Goal: Task Accomplishment & Management: Complete application form

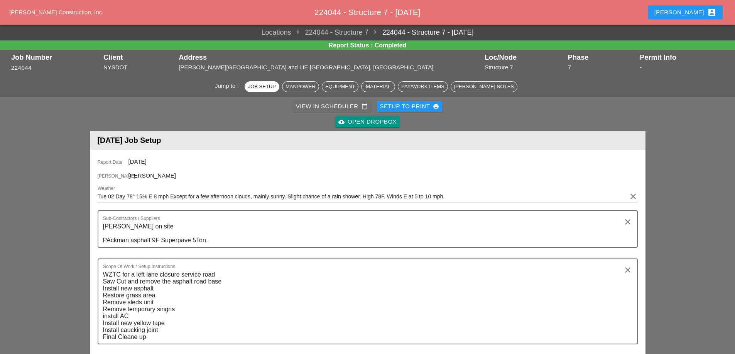
click at [325, 106] on div "View in Scheduler calendar_today" at bounding box center [332, 106] width 72 height 9
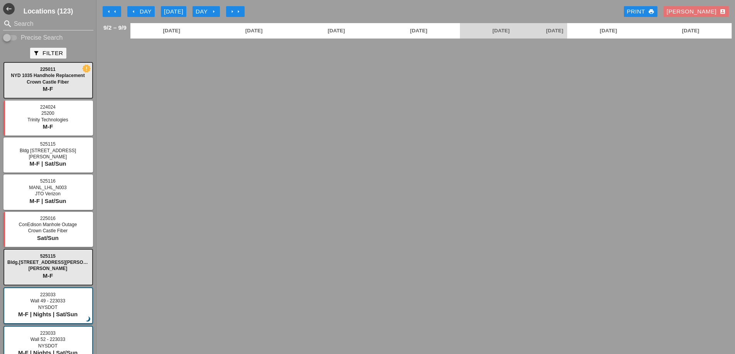
click at [111, 11] on icon "arrow_left" at bounding box center [109, 11] width 6 height 6
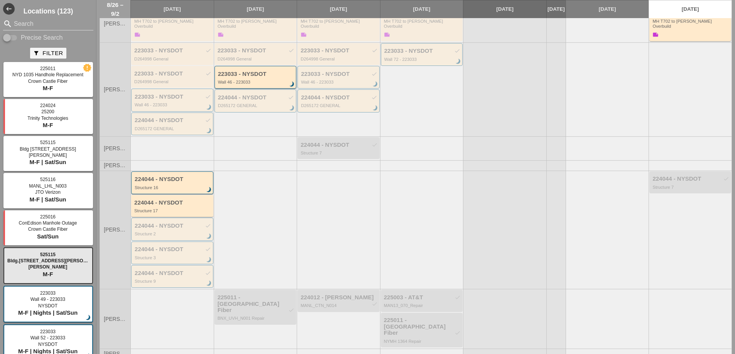
scroll to position [211, 0]
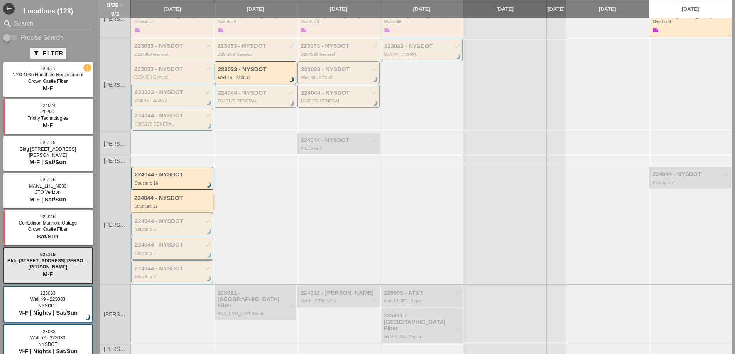
click at [178, 204] on div "Structure 17" at bounding box center [172, 206] width 77 height 5
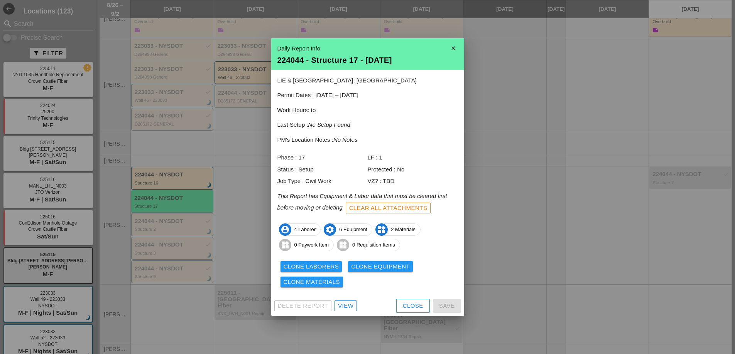
click at [346, 307] on div "View" at bounding box center [345, 306] width 15 height 9
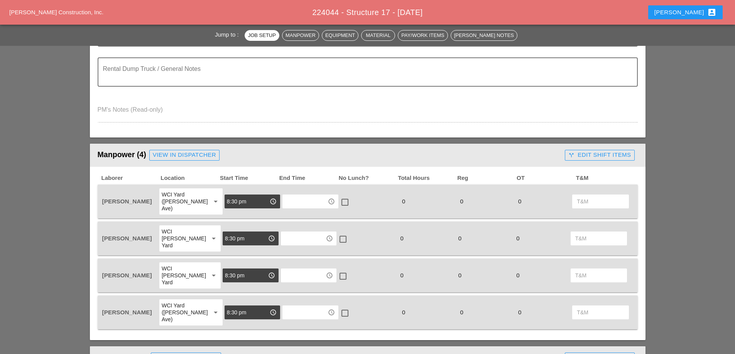
scroll to position [231, 0]
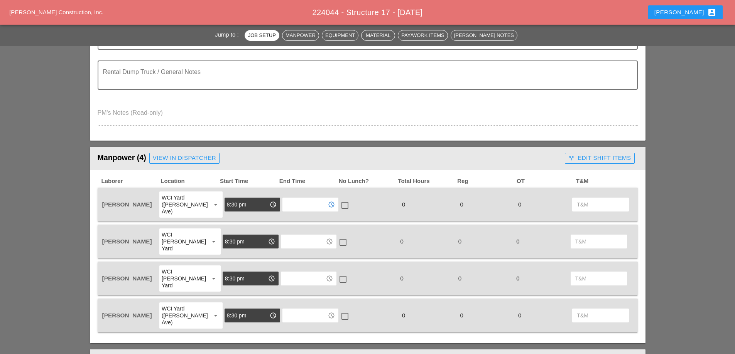
click at [296, 200] on input "text" at bounding box center [305, 205] width 40 height 12
click at [287, 202] on input "4" at bounding box center [305, 205] width 40 height 12
click at [287, 231] on div "5 :30 am" at bounding box center [303, 233] width 43 height 9
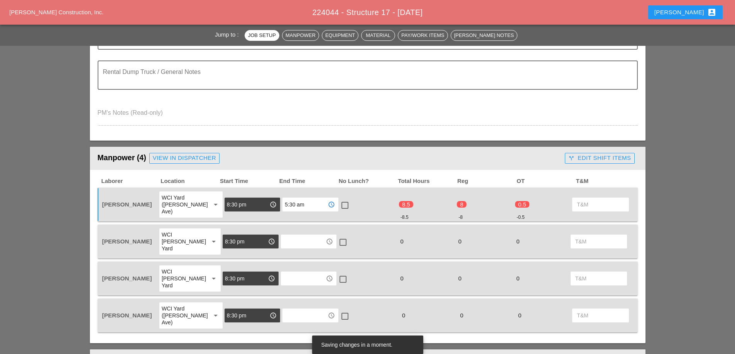
type input "5:30 am"
click at [338, 203] on div at bounding box center [344, 205] width 13 height 13
checkbox input "true"
click at [290, 236] on input "text" at bounding box center [303, 242] width 40 height 12
click at [294, 262] on div "5 :30 am" at bounding box center [303, 263] width 43 height 9
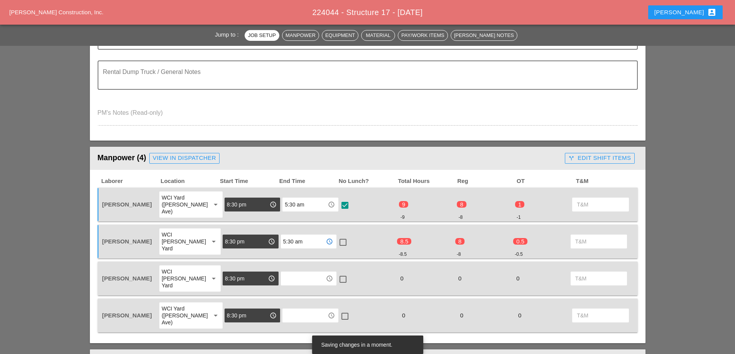
type input "5:30 am"
click at [340, 236] on div at bounding box center [342, 242] width 13 height 13
checkbox input "true"
click at [301, 273] on input "text" at bounding box center [303, 279] width 40 height 12
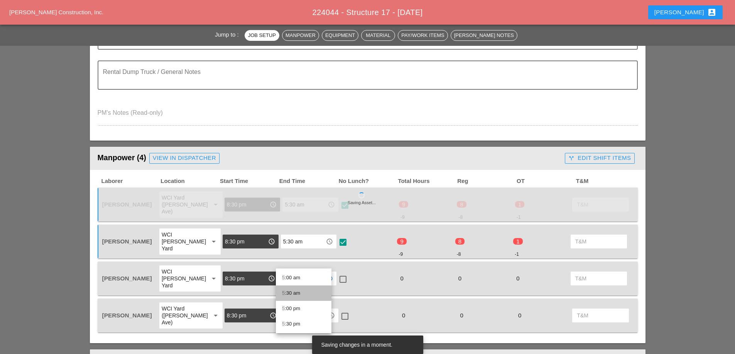
click at [292, 290] on div "5 :30 am" at bounding box center [303, 293] width 43 height 9
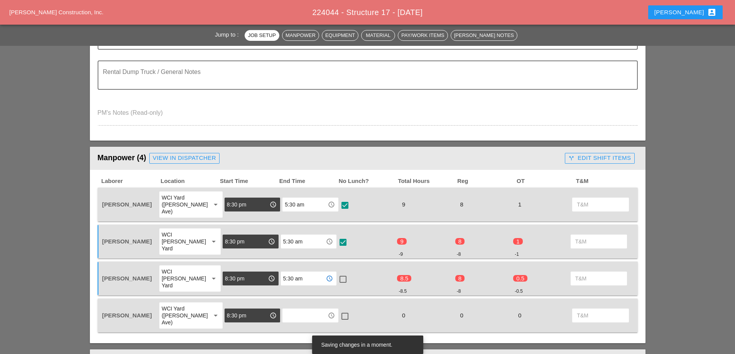
type input "5:30 am"
click at [337, 273] on div at bounding box center [342, 279] width 13 height 13
checkbox input "true"
click at [290, 310] on input "text" at bounding box center [305, 316] width 40 height 12
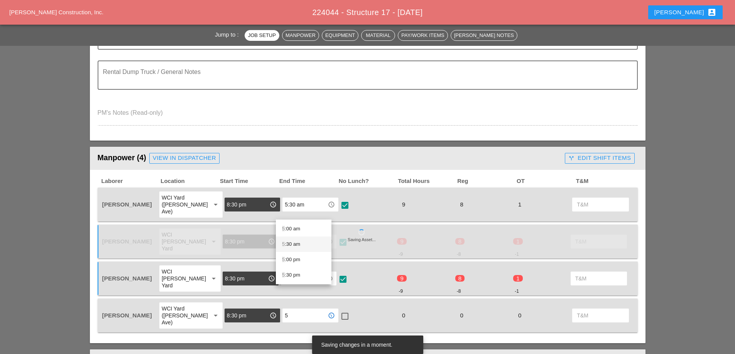
click at [297, 246] on div "5 :30 am" at bounding box center [303, 244] width 43 height 9
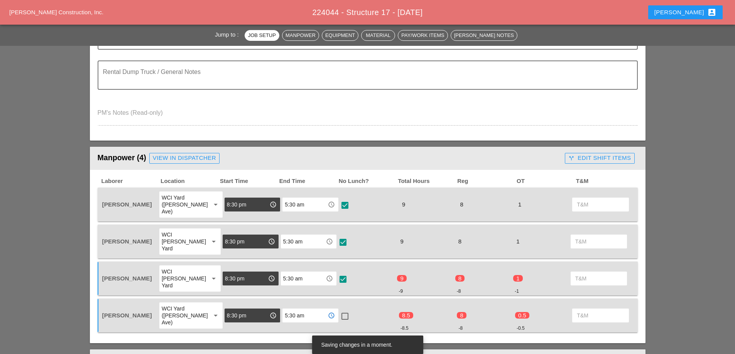
type input "5:30 am"
click at [338, 310] on div at bounding box center [344, 316] width 13 height 13
checkbox input "true"
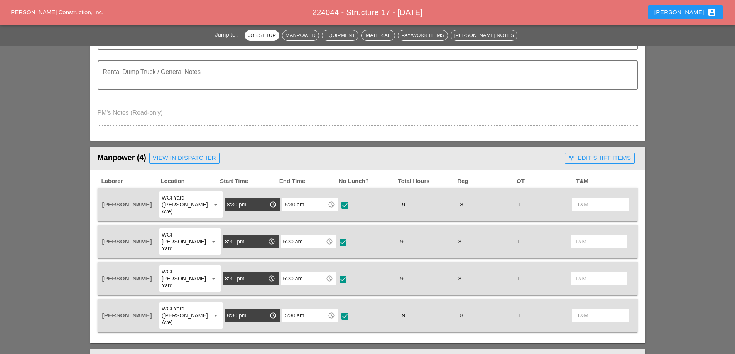
click at [591, 160] on div "call_split Edit Shift Items" at bounding box center [599, 158] width 62 height 9
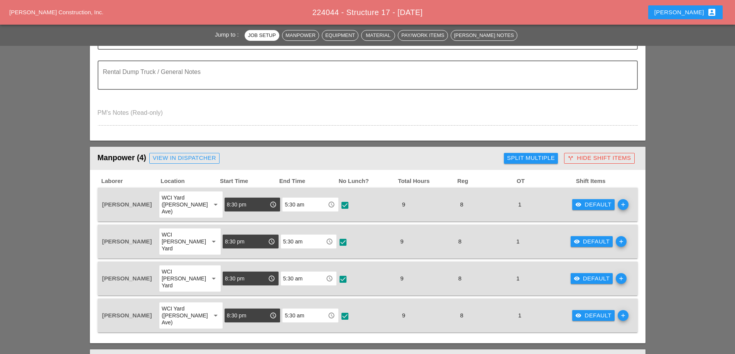
click at [581, 202] on div "visibility Default" at bounding box center [593, 205] width 36 height 9
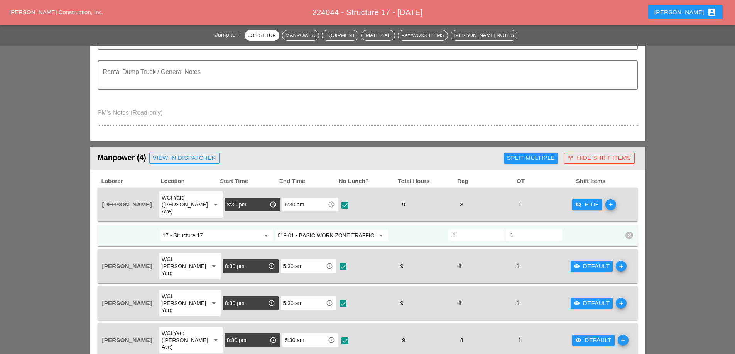
click at [397, 159] on div "Manpower (4) View in Dispatcher - All Workers Must Show up 15 Minutes Before St…" at bounding box center [299, 158] width 403 height 15
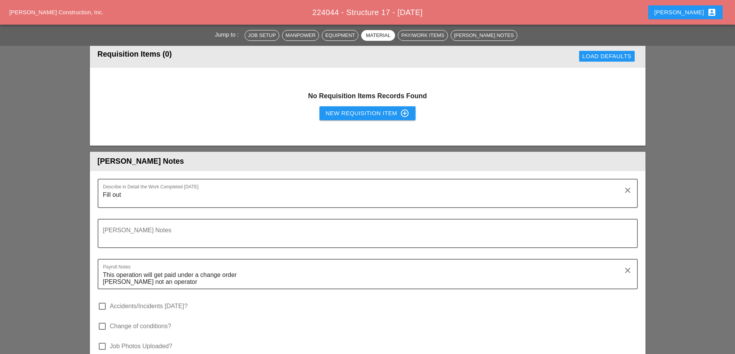
scroll to position [1041, 0]
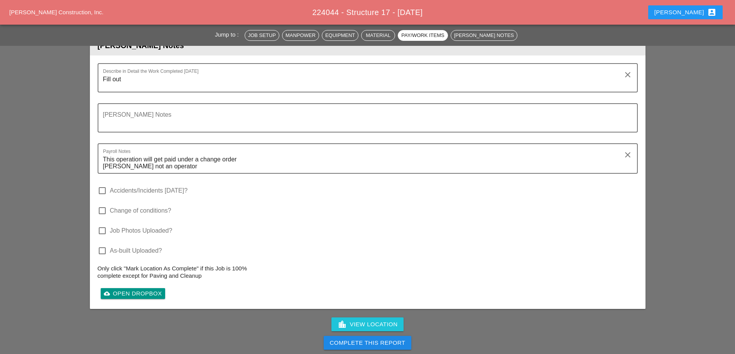
click at [374, 339] on div "Complete This Report" at bounding box center [368, 343] width 76 height 9
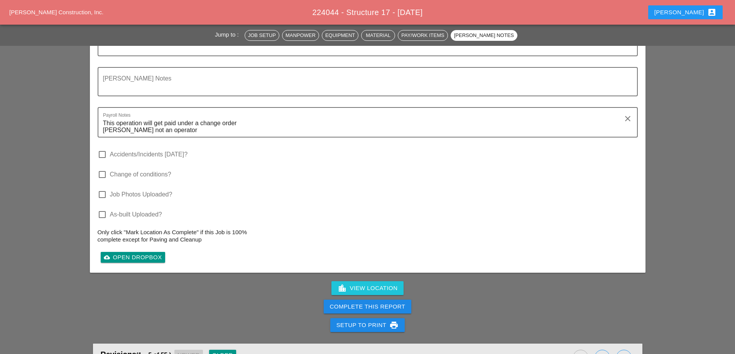
scroll to position [1118, 0]
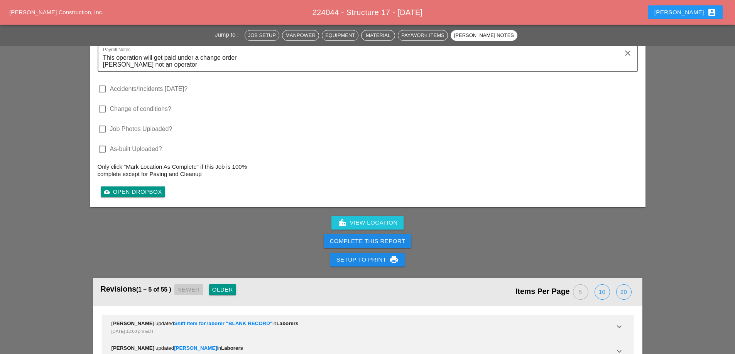
click at [365, 237] on div "Complete This Report" at bounding box center [368, 241] width 76 height 9
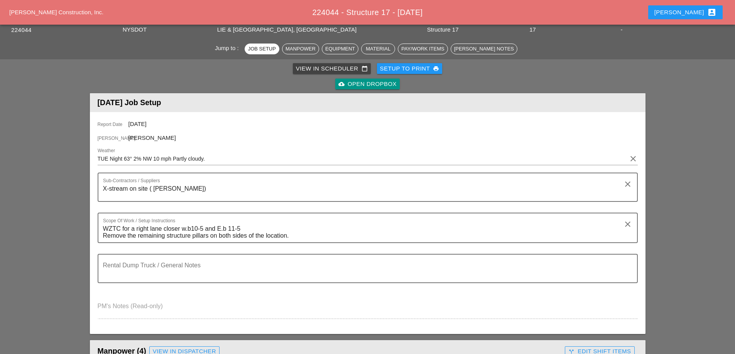
scroll to position [0, 0]
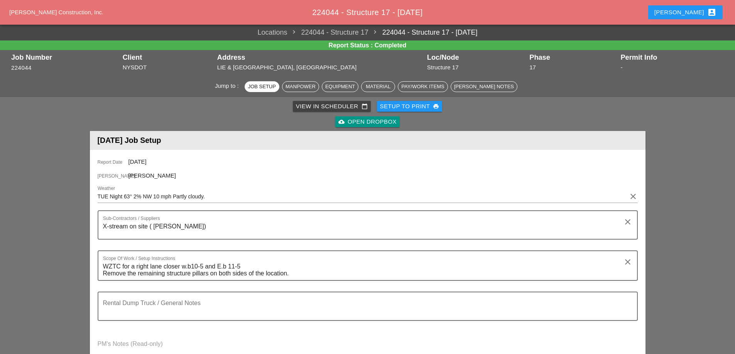
click at [316, 107] on div "View in Scheduler calendar_today" at bounding box center [332, 106] width 72 height 9
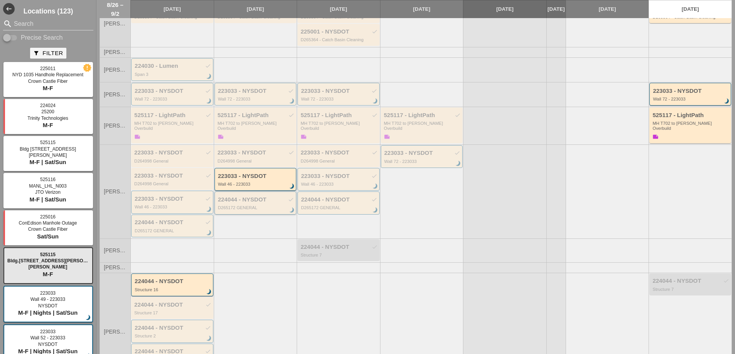
scroll to position [154, 0]
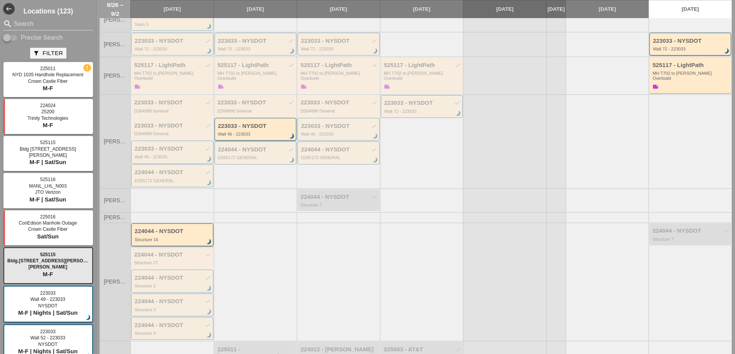
click at [189, 238] on div "Structure 16" at bounding box center [173, 240] width 76 height 5
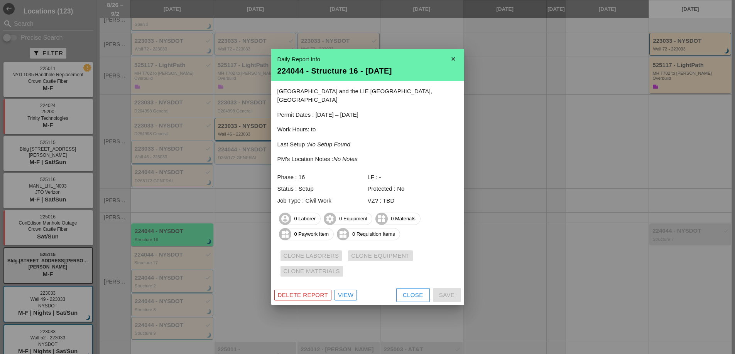
click at [350, 293] on div "View" at bounding box center [345, 295] width 15 height 9
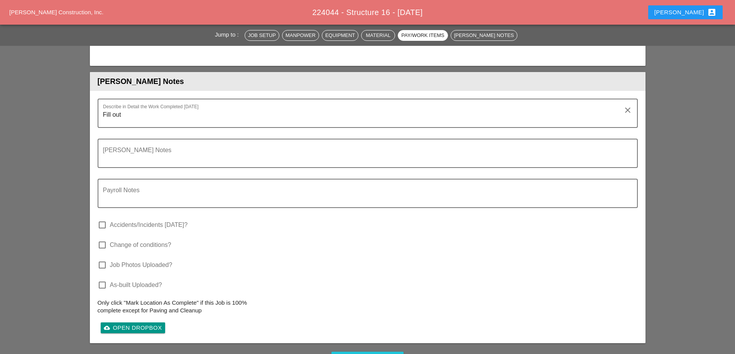
scroll to position [733, 0]
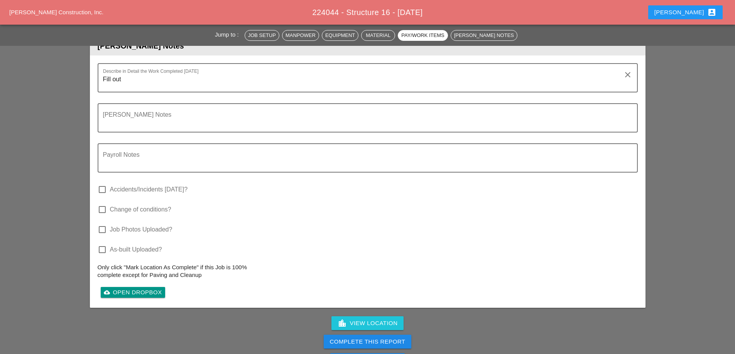
click at [365, 342] on div "Complete This Report" at bounding box center [368, 342] width 76 height 9
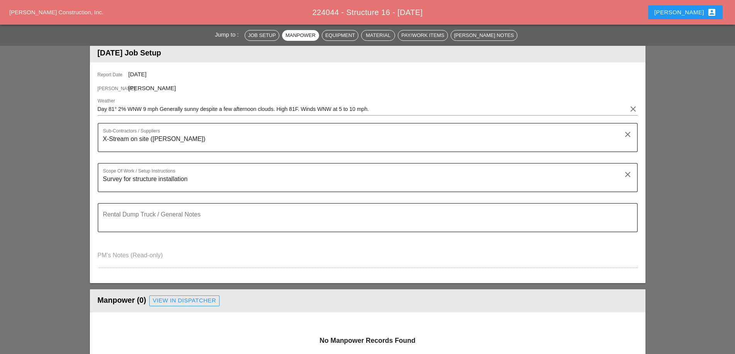
scroll to position [0, 0]
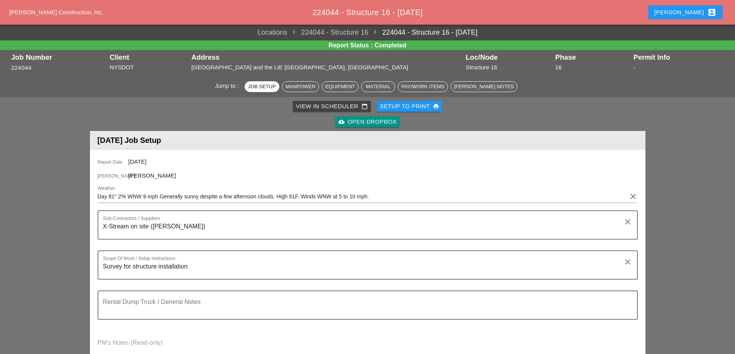
click at [310, 104] on div "View in Scheduler calendar_today" at bounding box center [332, 106] width 72 height 9
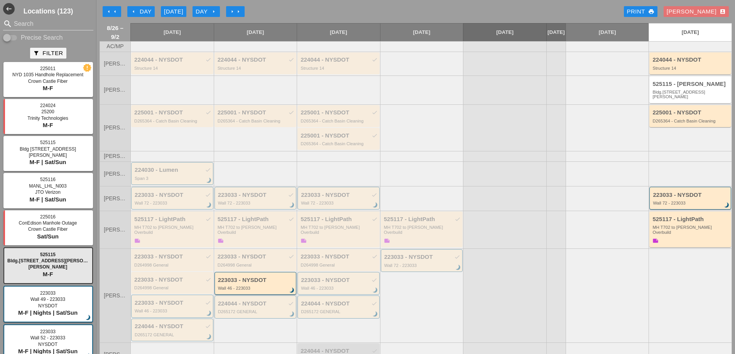
click at [113, 12] on icon "arrow_left" at bounding box center [115, 11] width 6 height 6
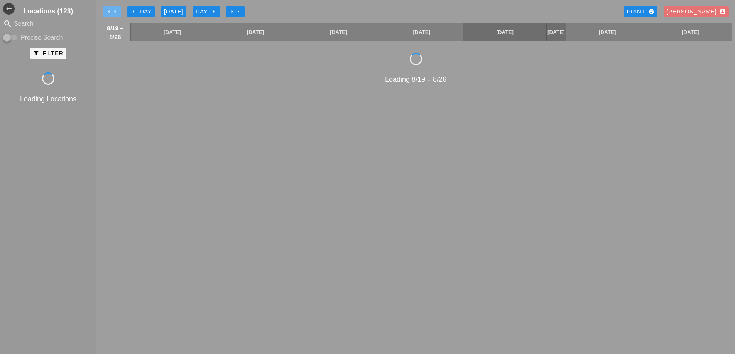
click at [113, 12] on icon "arrow_left" at bounding box center [115, 11] width 6 height 6
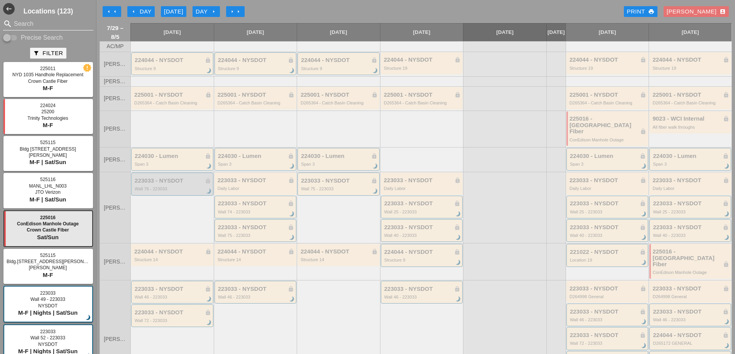
click at [41, 24] on input "Search" at bounding box center [48, 24] width 69 height 12
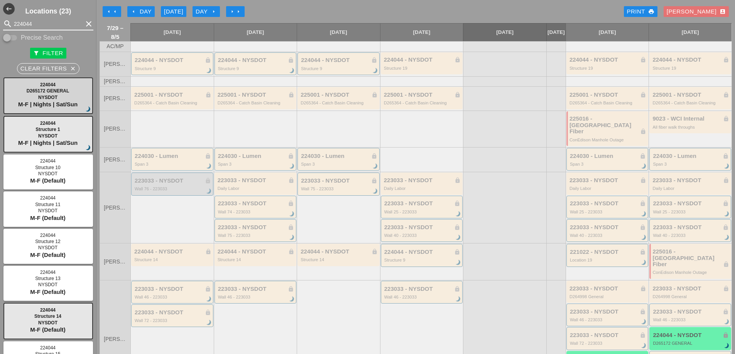
type input "224044"
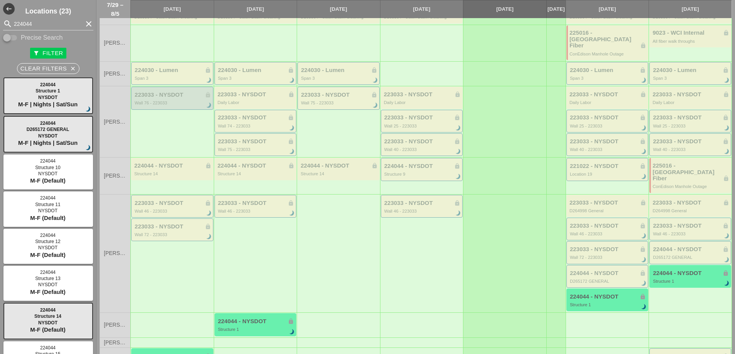
scroll to position [126, 0]
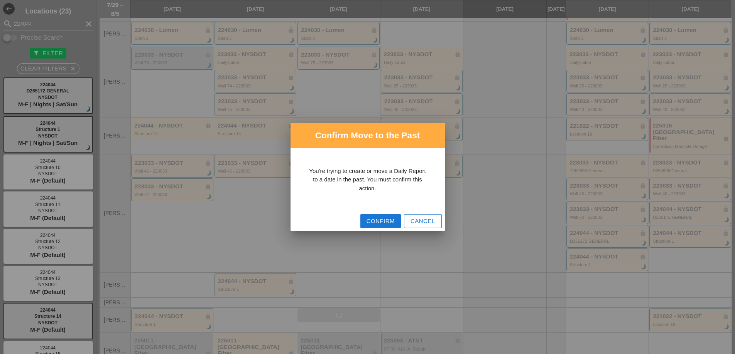
click at [373, 219] on div "Confirm" at bounding box center [380, 221] width 28 height 9
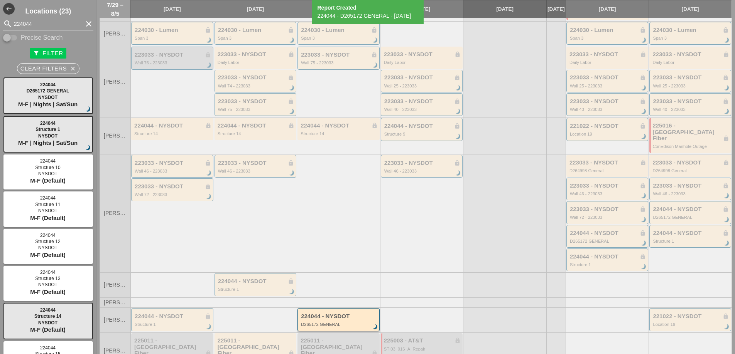
click at [335, 315] on div "224044 - NYSDOT D265172 GENERAL brightness_3" at bounding box center [339, 320] width 76 height 14
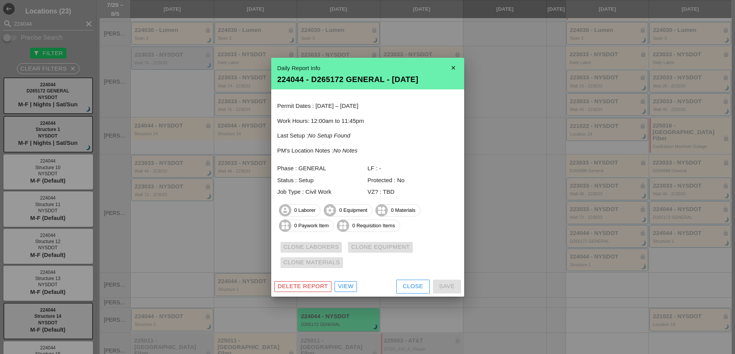
click at [348, 288] on div "View" at bounding box center [345, 286] width 15 height 9
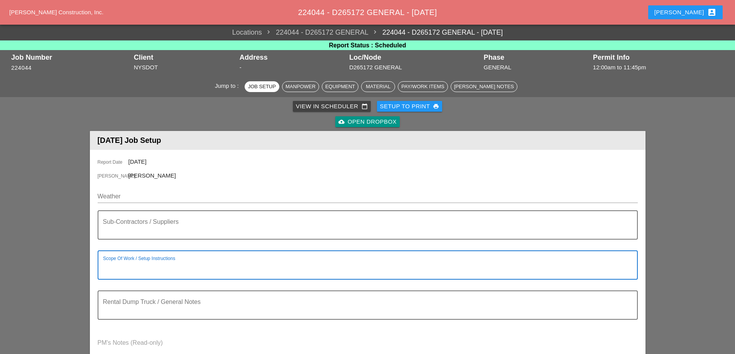
click at [189, 263] on textarea "Scope Of Work / Setup Instructions" at bounding box center [364, 270] width 523 height 19
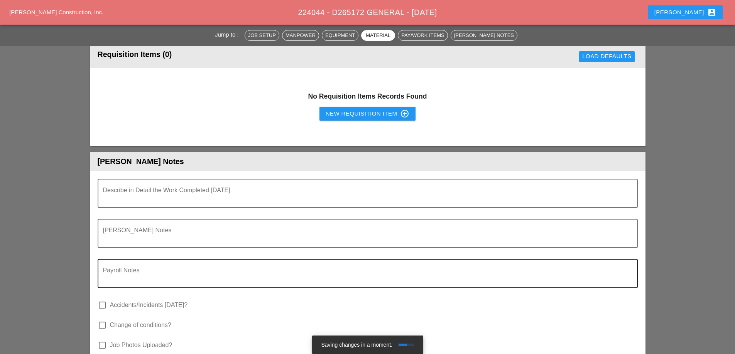
scroll to position [540, 0]
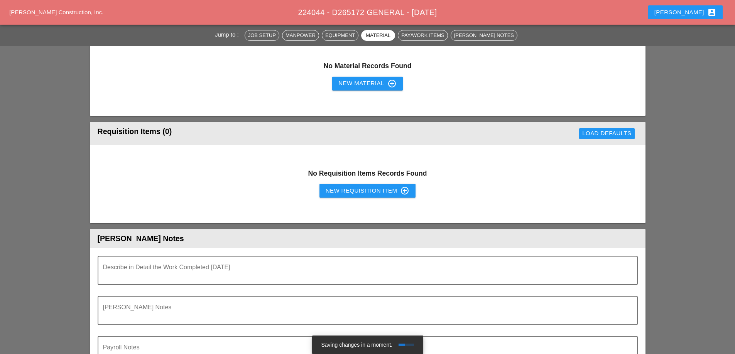
type textarea "monthly pay quantities"
click at [351, 189] on div "New Requisition Item control_point" at bounding box center [367, 190] width 84 height 9
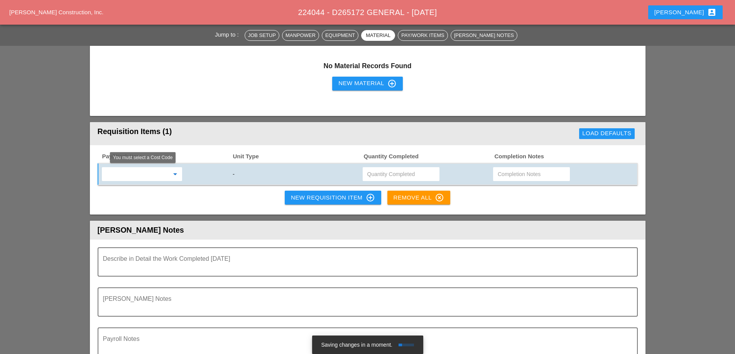
click at [140, 173] on input "text" at bounding box center [136, 174] width 65 height 12
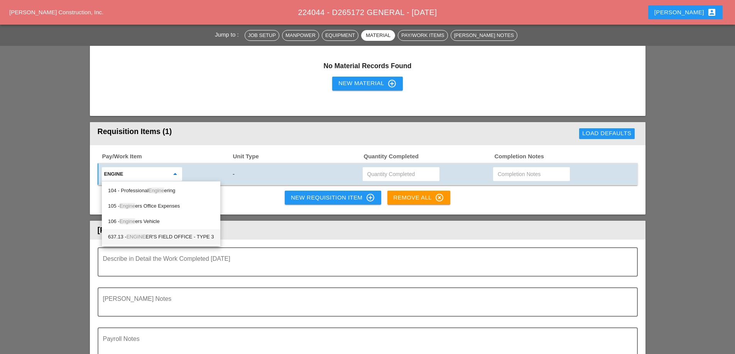
click at [141, 239] on span "ENGINE" at bounding box center [135, 237] width 19 height 6
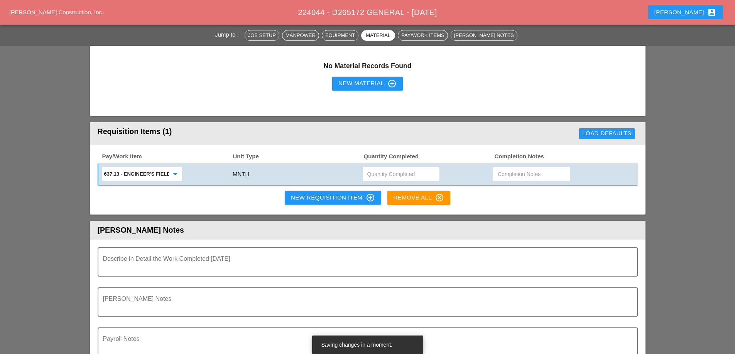
type input "637.13 - ENGINEER'S FIELD OFFICE - TYPE 3"
click at [382, 175] on input "text" at bounding box center [400, 174] width 67 height 12
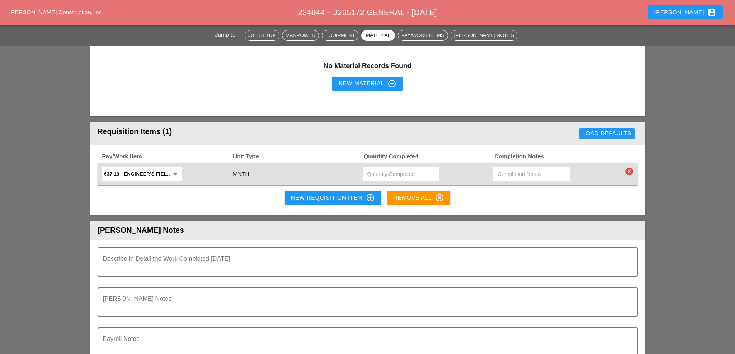
click at [385, 174] on input "text" at bounding box center [400, 174] width 67 height 12
type input "1"
click at [335, 197] on div "New Requisition Item control_point" at bounding box center [333, 197] width 84 height 9
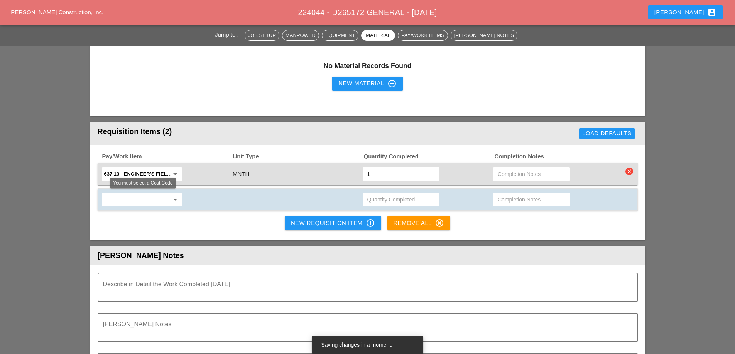
click at [124, 199] on input "text" at bounding box center [136, 200] width 65 height 12
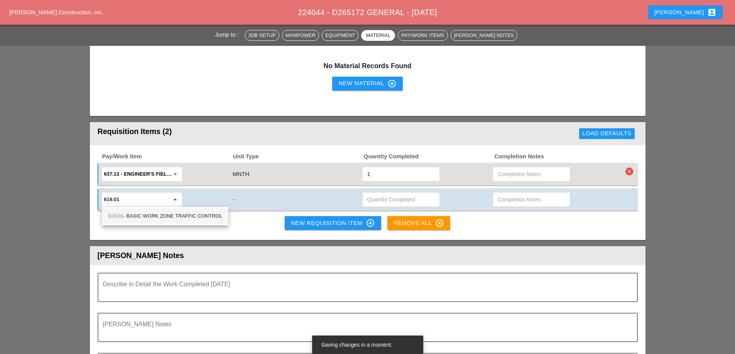
drag, startPoint x: 150, startPoint y: 214, endPoint x: 160, endPoint y: 212, distance: 9.5
click at [150, 214] on div "619.01 - BASIC WORK ZONE TRAFFIC CONTROL" at bounding box center [165, 216] width 114 height 9
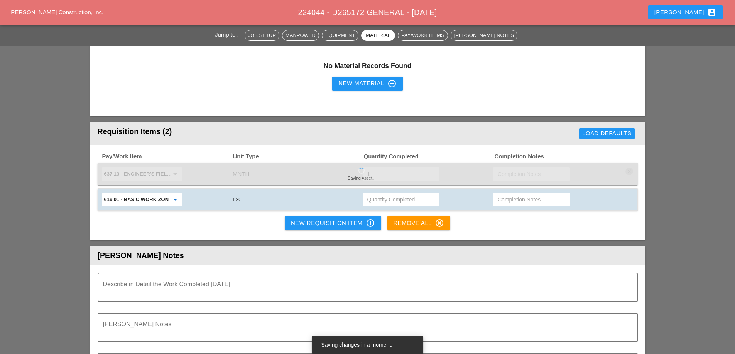
type input "619.01 - BASIC WORK ZONE TRAFFIC CONTROL"
click at [376, 201] on input "text" at bounding box center [400, 200] width 67 height 12
type input "0.02"
click at [332, 224] on div "New Requisition Item control_point" at bounding box center [333, 223] width 84 height 9
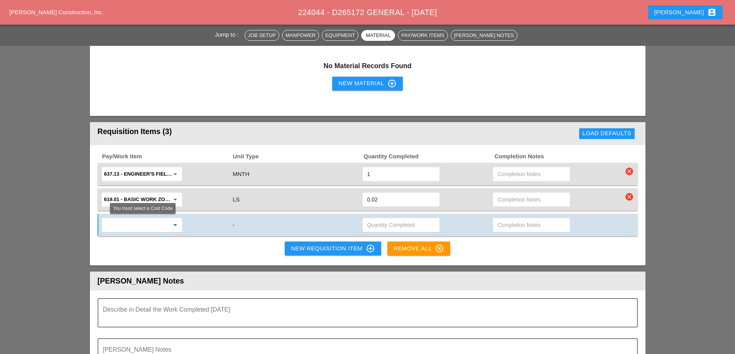
click at [140, 227] on input "text" at bounding box center [136, 225] width 65 height 12
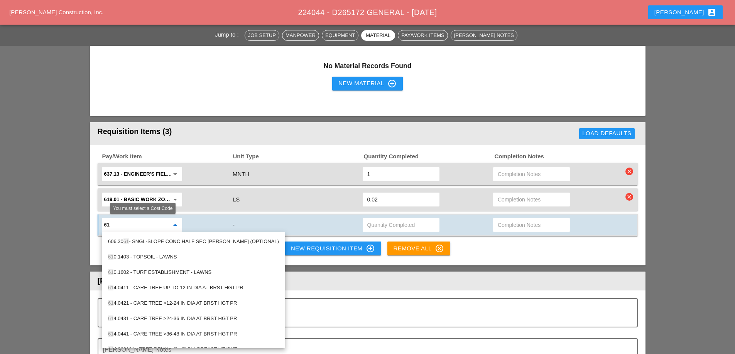
type input "6"
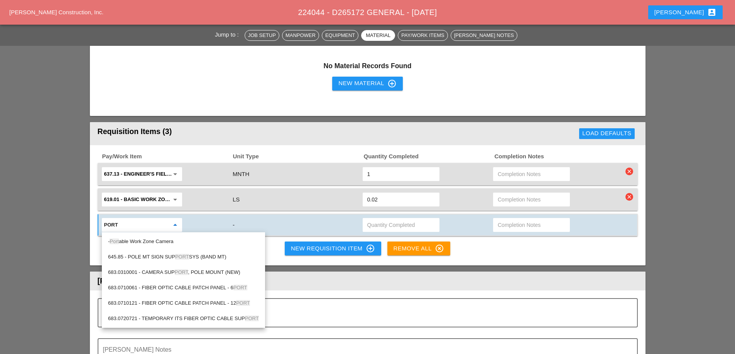
type input "port"
click at [202, 223] on div "port arrow_drop_down" at bounding box center [166, 225] width 131 height 16
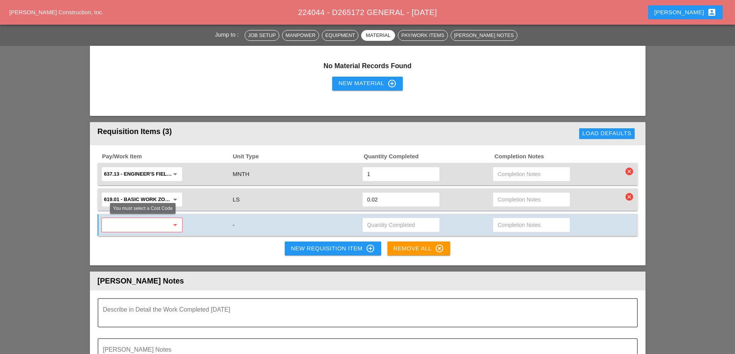
click at [143, 222] on input "text" at bounding box center [136, 225] width 65 height 12
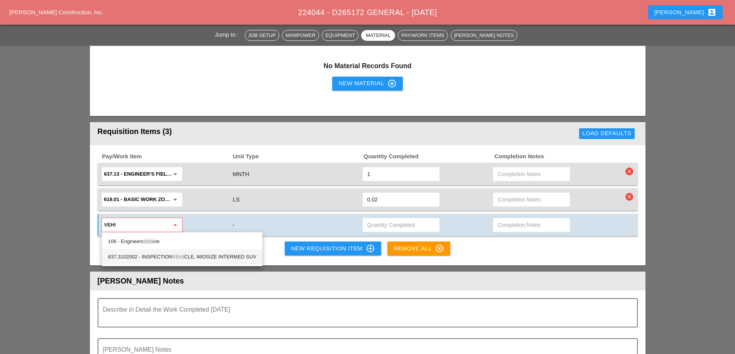
click at [177, 255] on span "VEHI" at bounding box center [178, 257] width 12 height 6
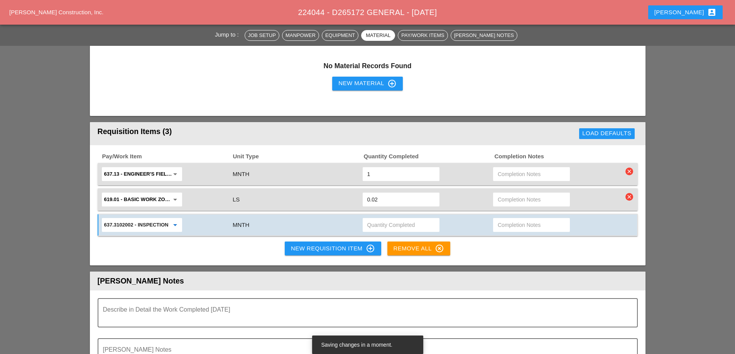
type input "637.3102002 - INSPECTION VEHICLE, MIDSIZE INTERMED SUV"
click at [389, 226] on input "text" at bounding box center [400, 225] width 67 height 12
type input "1"
click at [343, 250] on div "New Requisition Item control_point" at bounding box center [333, 248] width 84 height 9
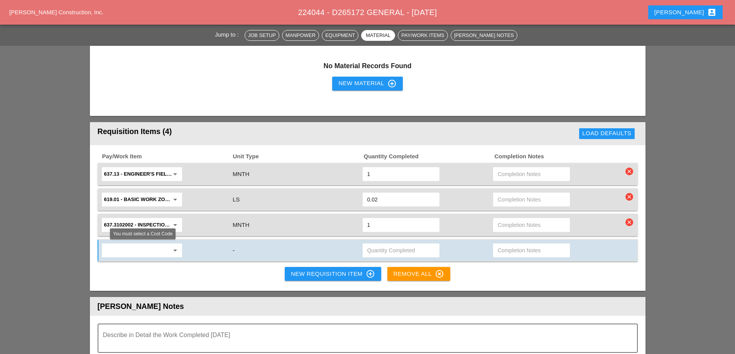
click at [161, 251] on input "text" at bounding box center [136, 250] width 65 height 12
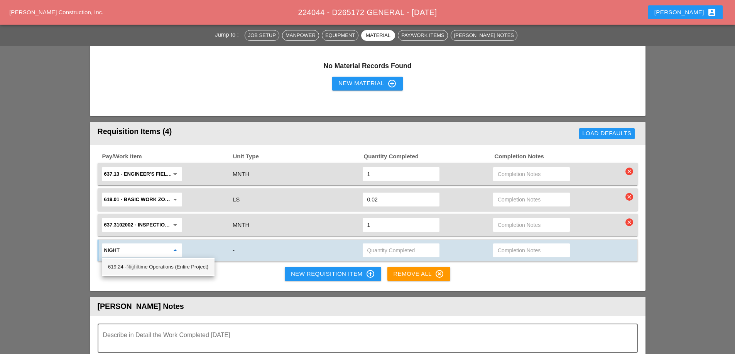
drag, startPoint x: 162, startPoint y: 269, endPoint x: 179, endPoint y: 273, distance: 17.0
click at [163, 269] on div "619.24 - Night time Operations (Entire Project)" at bounding box center [158, 267] width 100 height 9
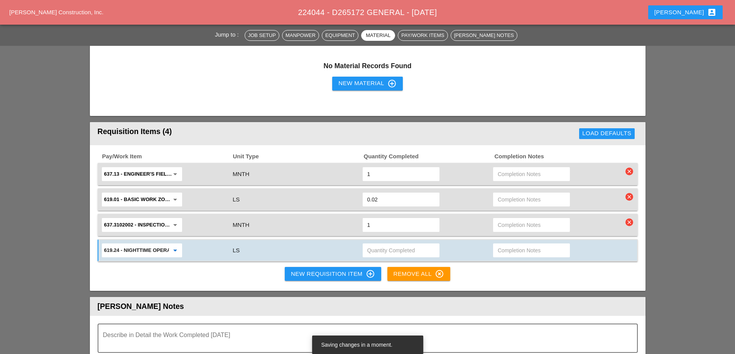
type input "619.24 - Nighttime Operations (Entire Project)"
click at [387, 252] on input "text" at bounding box center [400, 250] width 67 height 12
type input "0.03"
click at [320, 273] on div "New Requisition Item control_point" at bounding box center [333, 274] width 84 height 9
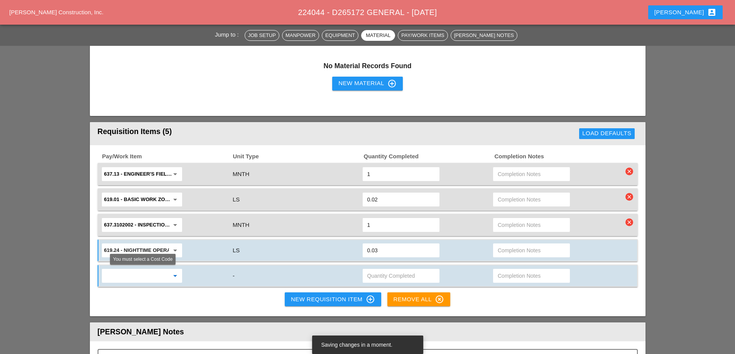
click at [146, 279] on input "text" at bounding box center [136, 276] width 65 height 12
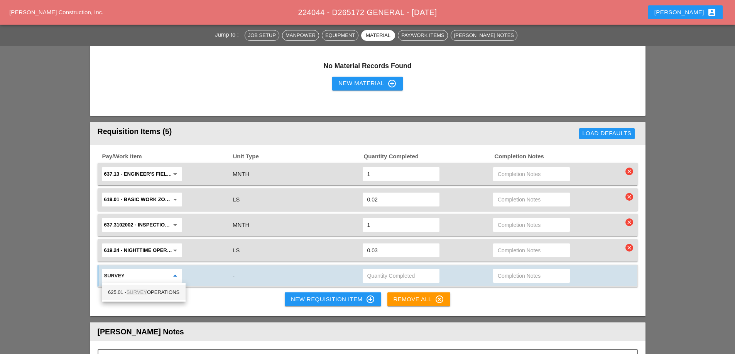
click at [154, 293] on div "625.01 - SURVEY OPERATIONS" at bounding box center [143, 292] width 71 height 9
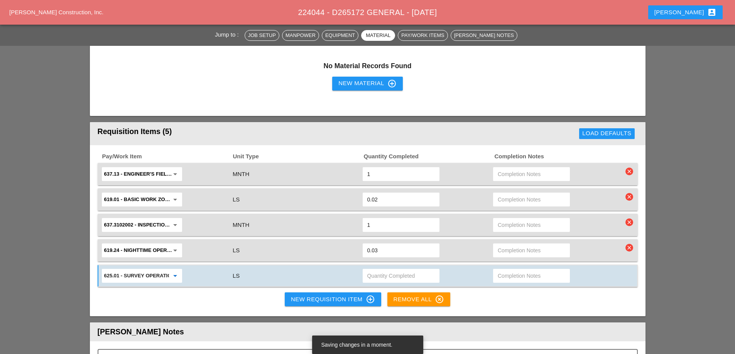
type input "625.01 - SURVEY OPERATIONS"
click at [391, 277] on input "text" at bounding box center [400, 276] width 67 height 12
type input "0.02"
click at [325, 300] on div "New Requisition Item control_point" at bounding box center [333, 299] width 84 height 9
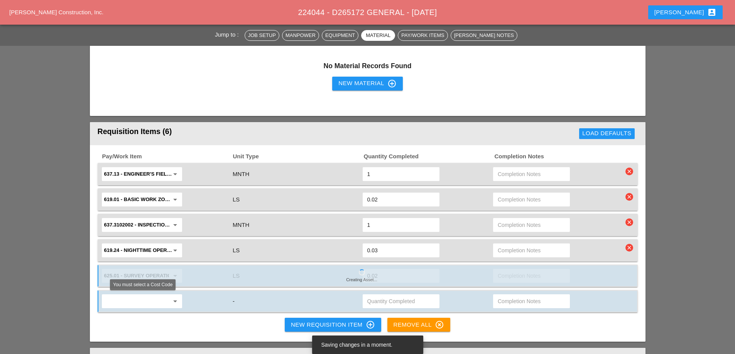
click at [153, 305] on input "text" at bounding box center [136, 301] width 65 height 12
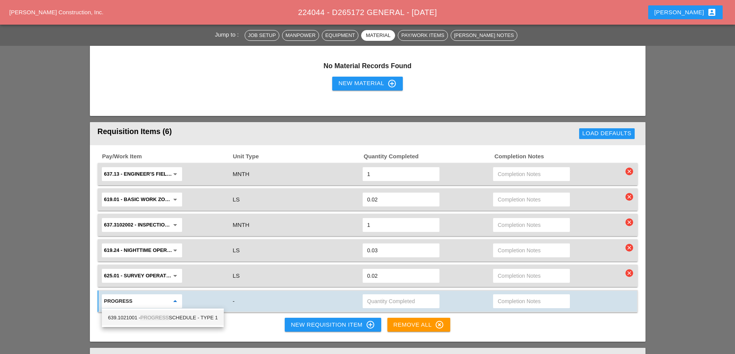
click at [156, 317] on span "PROGRESS" at bounding box center [154, 318] width 29 height 6
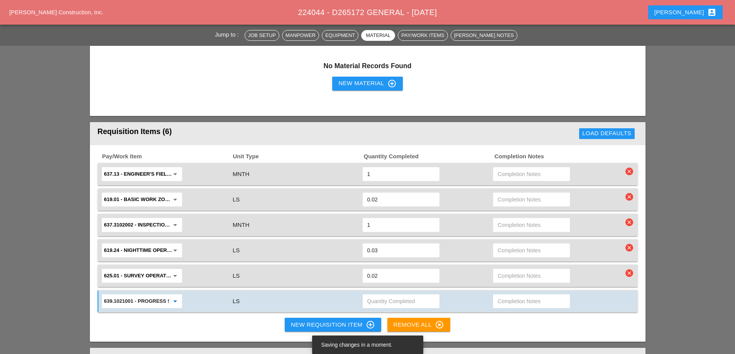
type input "639.1021001 - PROGRESS SCHEDULE - TYPE 1"
click at [370, 301] on input "text" at bounding box center [400, 301] width 67 height 12
type input "0.03"
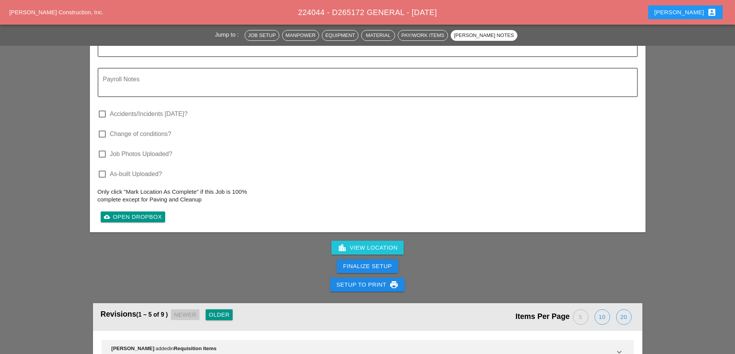
scroll to position [1041, 0]
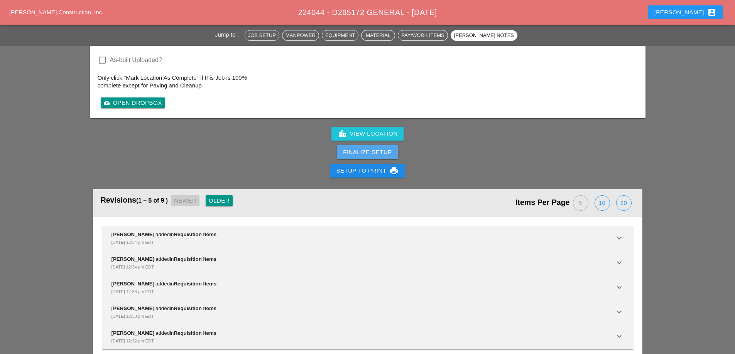
click at [369, 153] on div "Finalize Setup" at bounding box center [367, 152] width 49 height 9
click at [369, 153] on div "Complete This Report" at bounding box center [368, 152] width 76 height 9
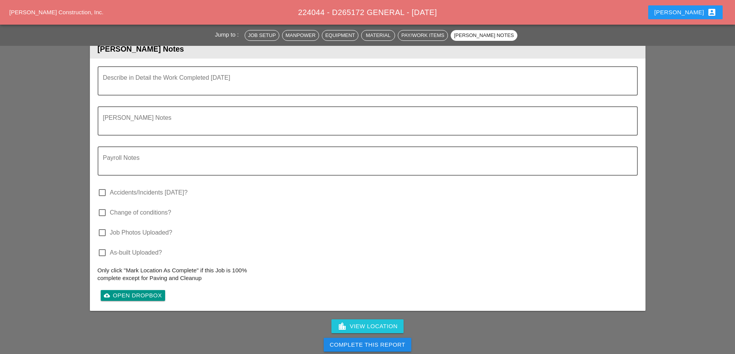
scroll to position [1003, 0]
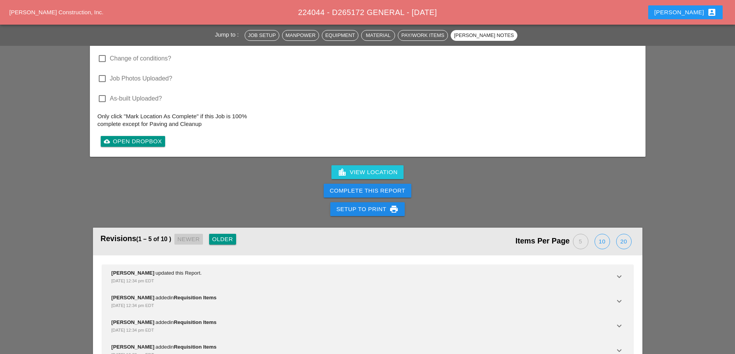
click at [372, 188] on div "Complete This Report" at bounding box center [368, 191] width 76 height 9
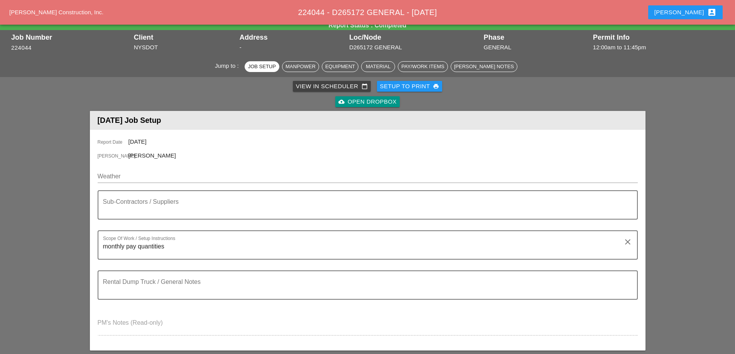
scroll to position [0, 0]
